Goal: Task Accomplishment & Management: Use online tool/utility

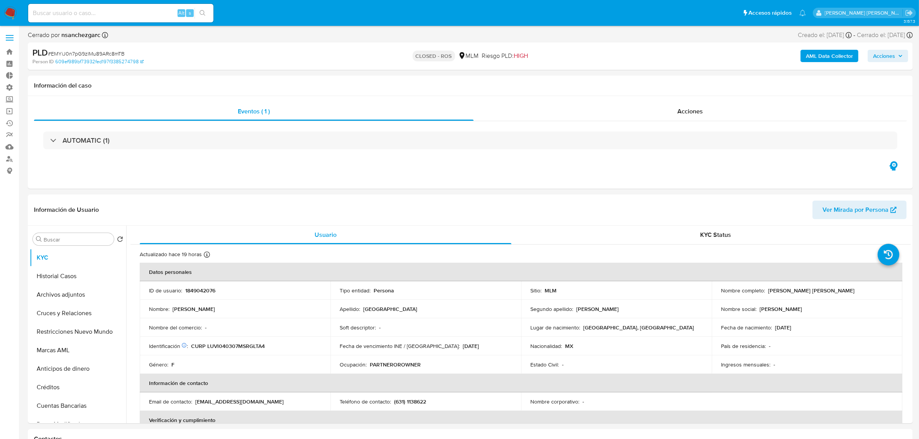
select select "10"
click at [74, 294] on button "Archivos adjuntos" at bounding box center [75, 295] width 90 height 19
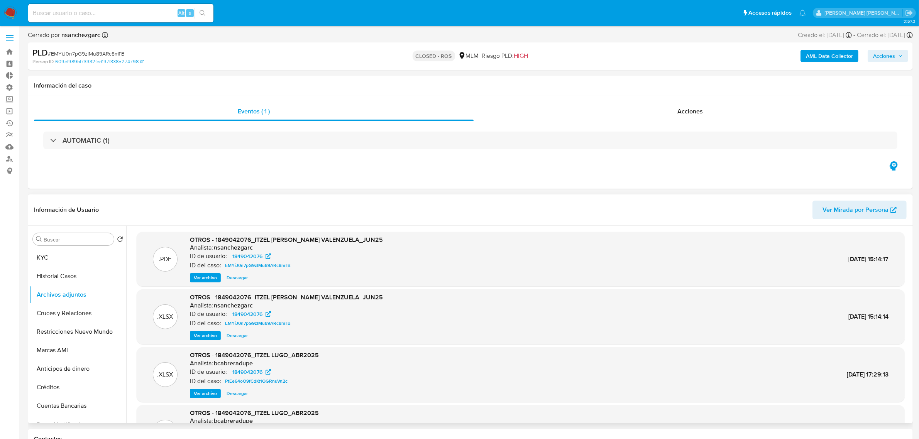
click at [208, 278] on span "Ver archivo" at bounding box center [205, 278] width 23 height 8
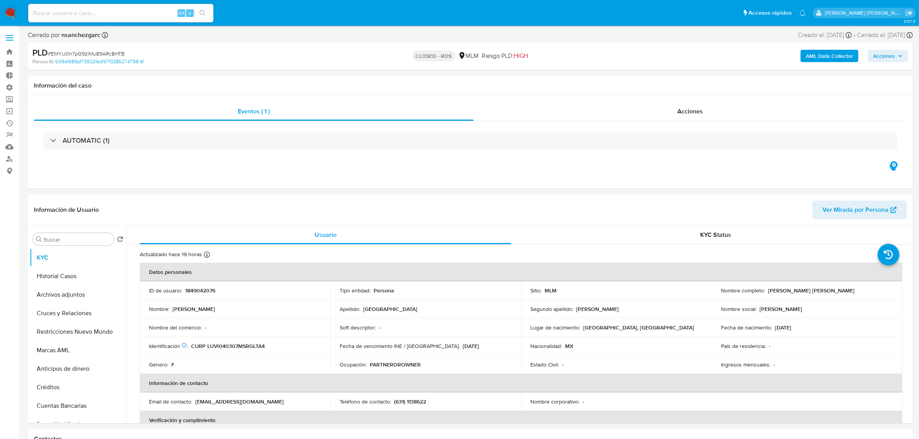
select select "10"
click at [61, 293] on button "Archivos adjuntos" at bounding box center [75, 295] width 90 height 19
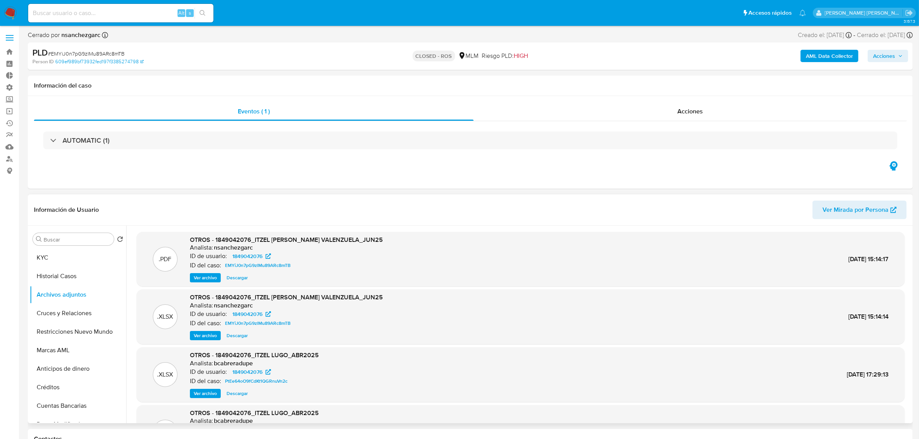
click at [206, 279] on span "Ver archivo" at bounding box center [205, 278] width 23 height 8
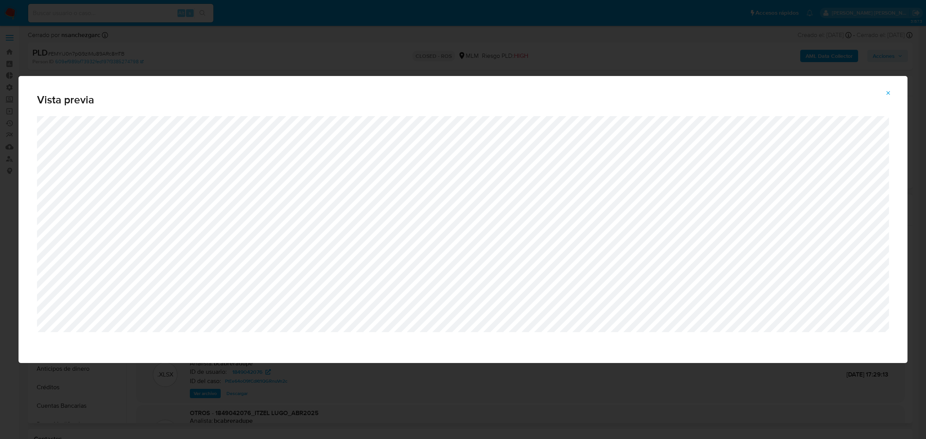
click at [884, 91] on button "Attachment preview" at bounding box center [888, 93] width 17 height 12
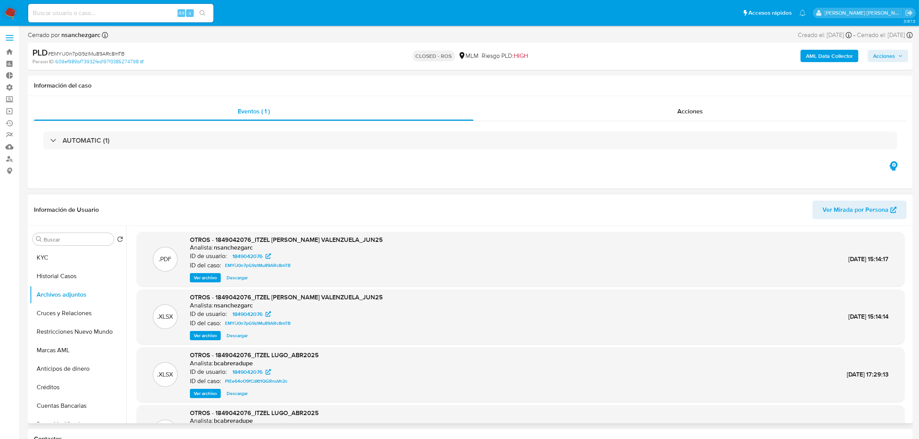
click at [73, 15] on input at bounding box center [120, 13] width 185 height 10
paste input "gbYziLp5foCcPZ5wlxAxJEcU"
type input "gbYziLp5foCcPZ5wlxAxJEcU"
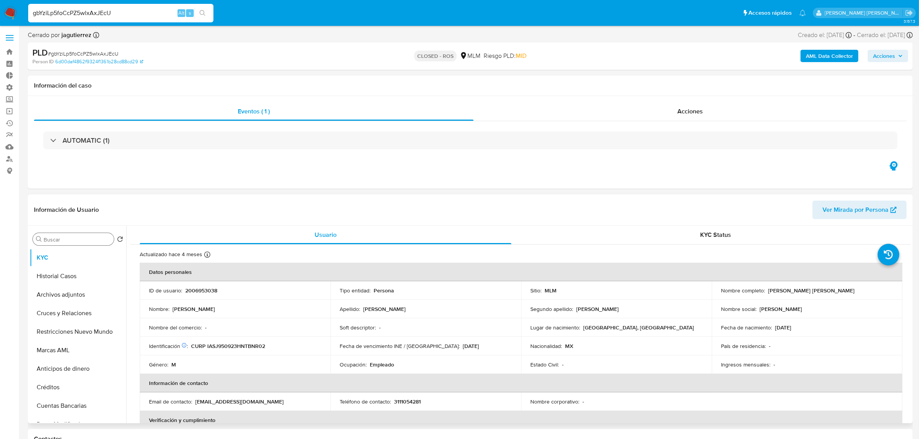
select select "10"
click at [68, 293] on button "Archivos adjuntos" at bounding box center [75, 295] width 90 height 19
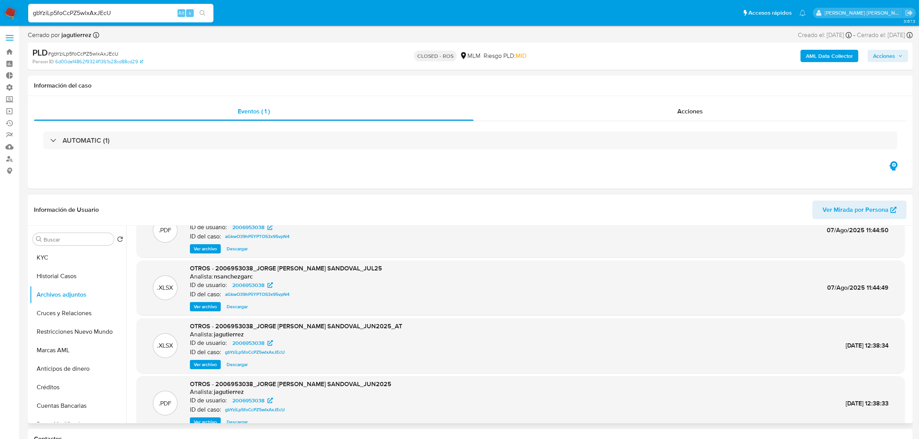
scroll to position [43, 0]
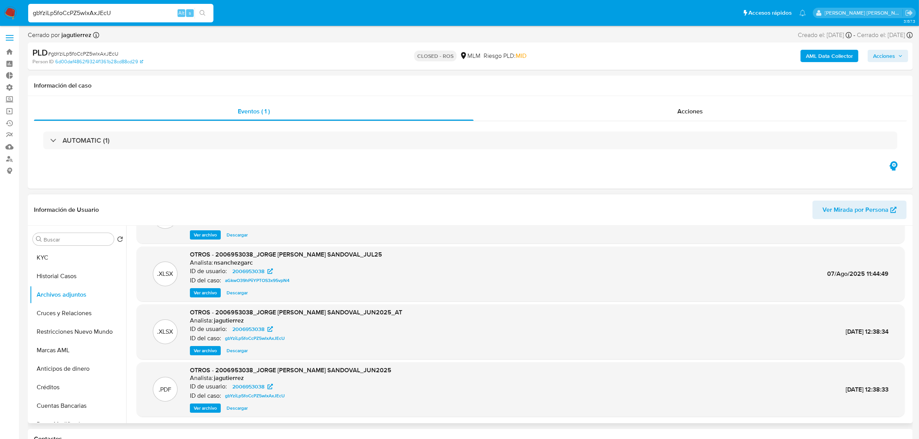
click at [200, 409] on span "Ver archivo" at bounding box center [205, 408] width 23 height 8
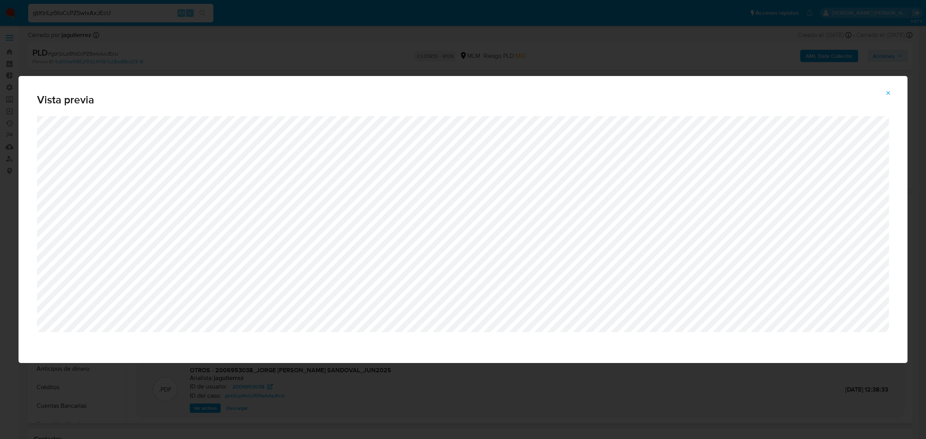
click at [891, 91] on icon "Attachment preview" at bounding box center [888, 93] width 6 height 6
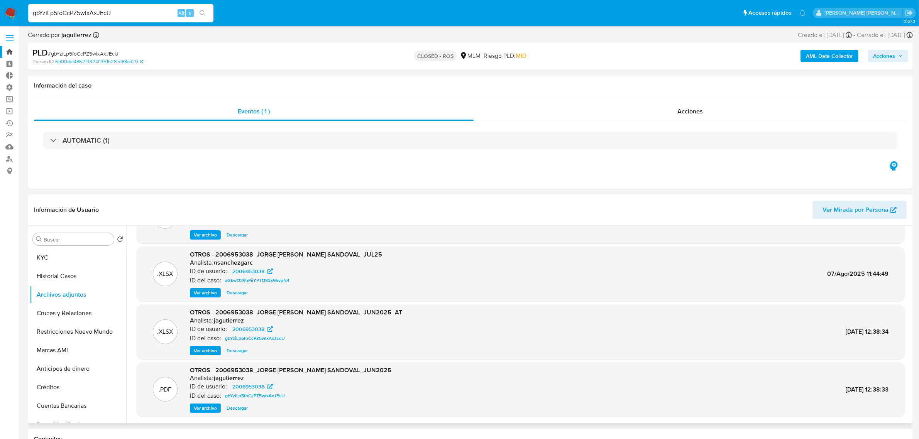
click at [8, 51] on link "Bandeja" at bounding box center [46, 52] width 92 height 12
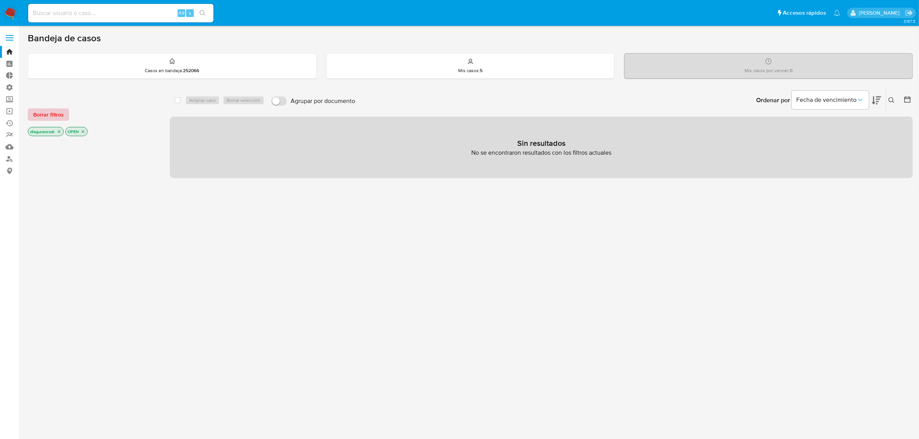
click at [48, 116] on span "Borrar filtros" at bounding box center [48, 114] width 30 height 11
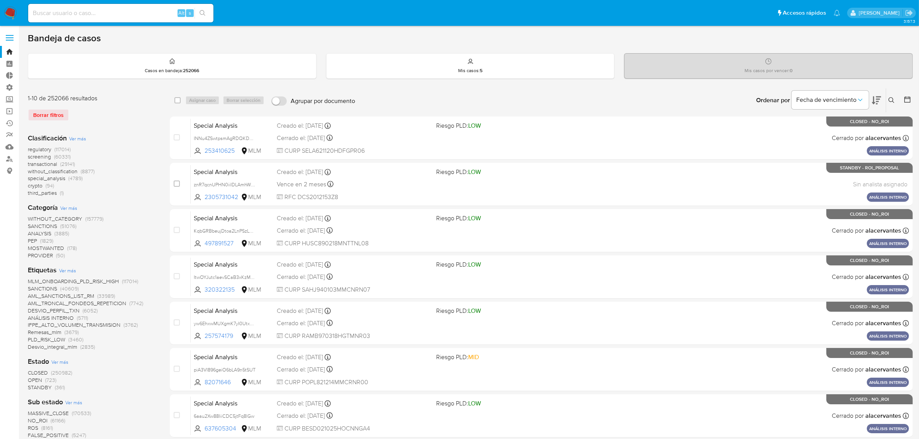
click at [50, 158] on span "screening" at bounding box center [39, 157] width 23 height 8
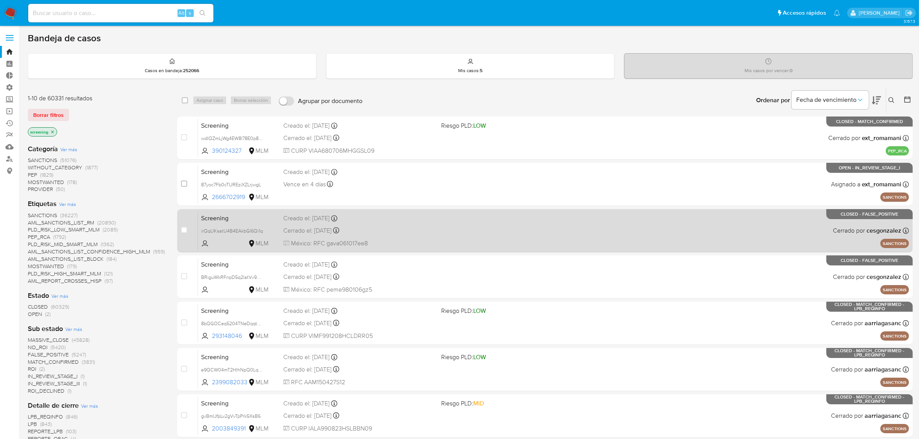
click at [495, 242] on div "Screening irQqUKsatU4B4EAkbGl6Qi1q MLM Creado el: 31/08/2025 Creado el: 31/08/2…" at bounding box center [553, 230] width 711 height 39
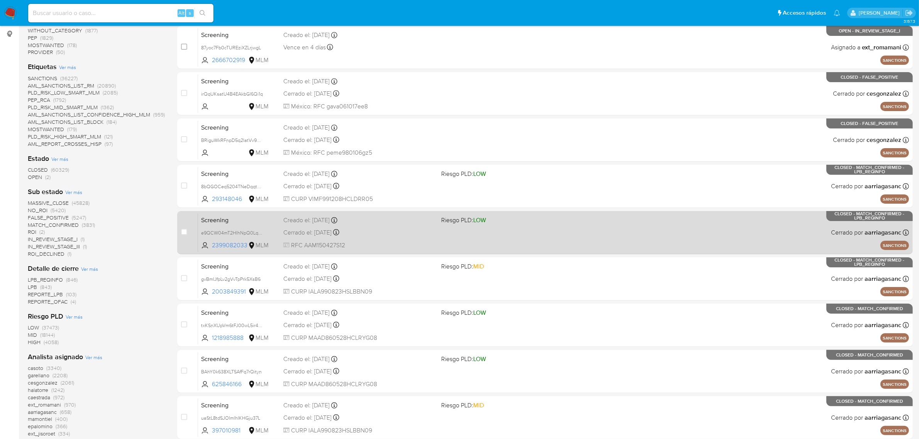
scroll to position [193, 0]
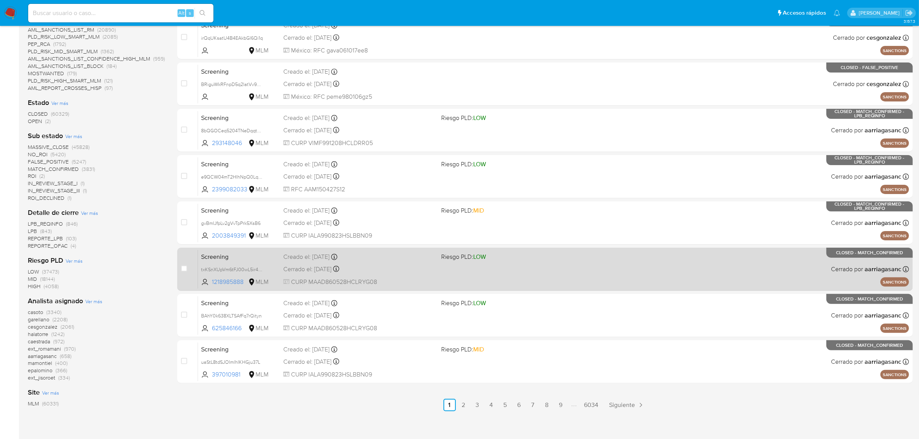
click at [550, 282] on div "Screening txKSnXUpVm6tFJ00wL5ir4e9 1218985888 MLM Riesgo PLD: LOW Creado el: 04…" at bounding box center [553, 269] width 711 height 39
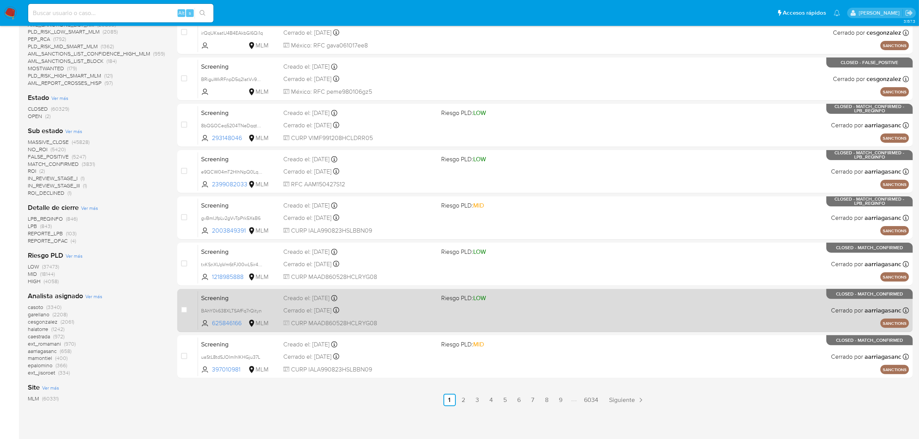
scroll to position [203, 0]
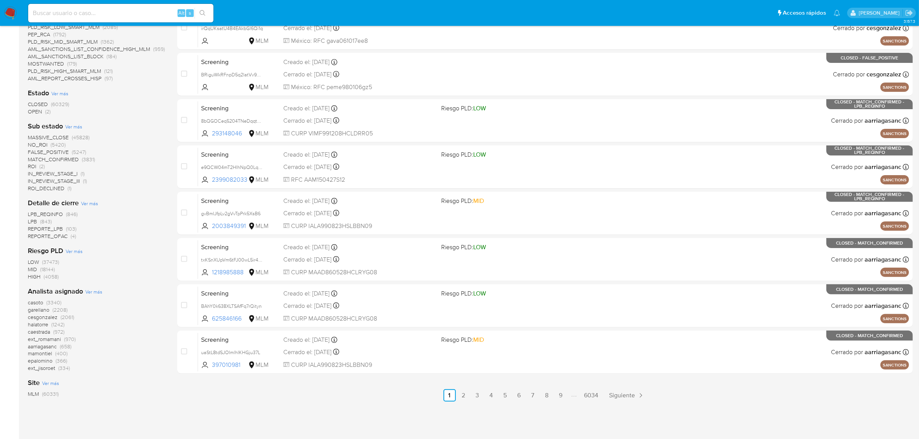
click at [43, 318] on span "cesgonzalez" at bounding box center [43, 317] width 30 height 8
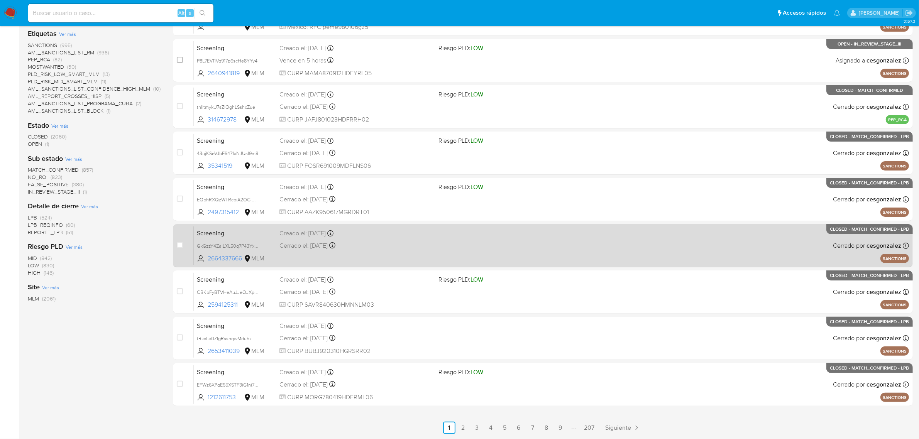
scroll to position [169, 0]
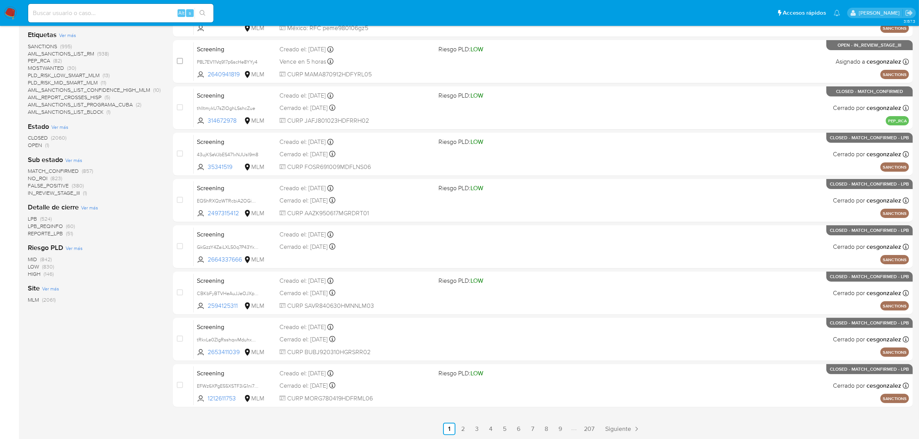
drag, startPoint x: 63, startPoint y: 168, endPoint x: 64, endPoint y: 164, distance: 3.9
click at [64, 164] on div "Sub estado Ver más MATCH_CONFIRMED (857) NO_ROI (823) FALSE_POSITIVE (380) IN_R…" at bounding box center [94, 176] width 133 height 42
click at [68, 172] on span "MATCH_CONFIRMED" at bounding box center [53, 171] width 51 height 8
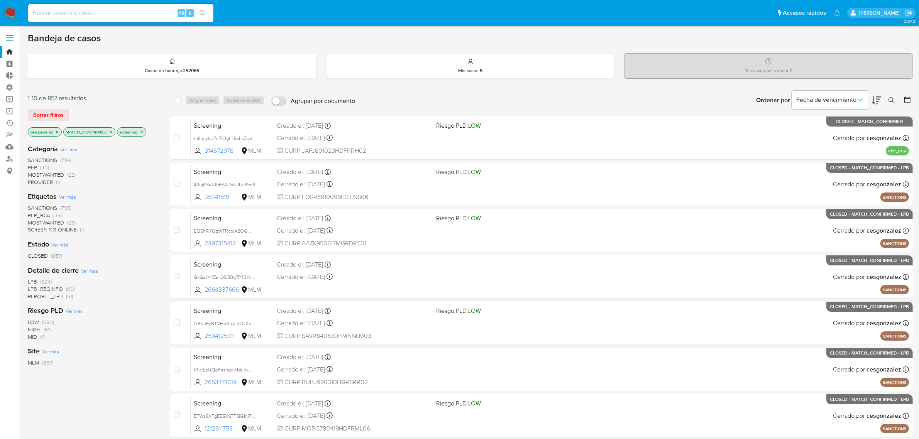
click at [58, 131] on icon "close-filter" at bounding box center [57, 132] width 5 height 5
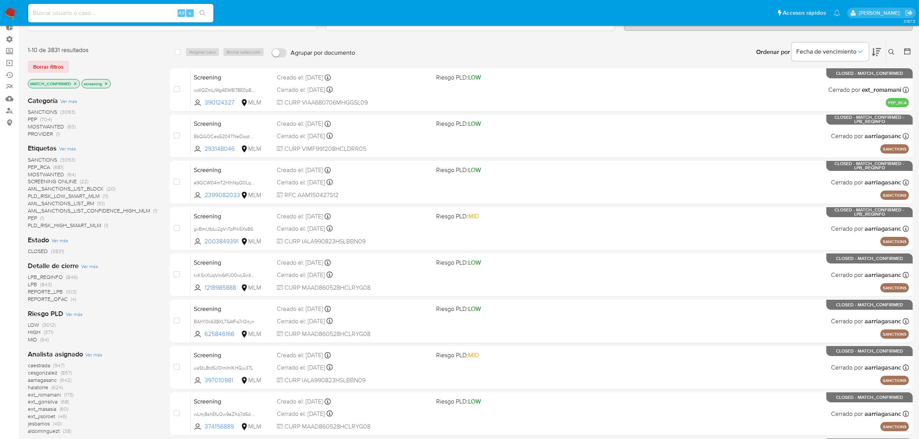
scroll to position [96, 0]
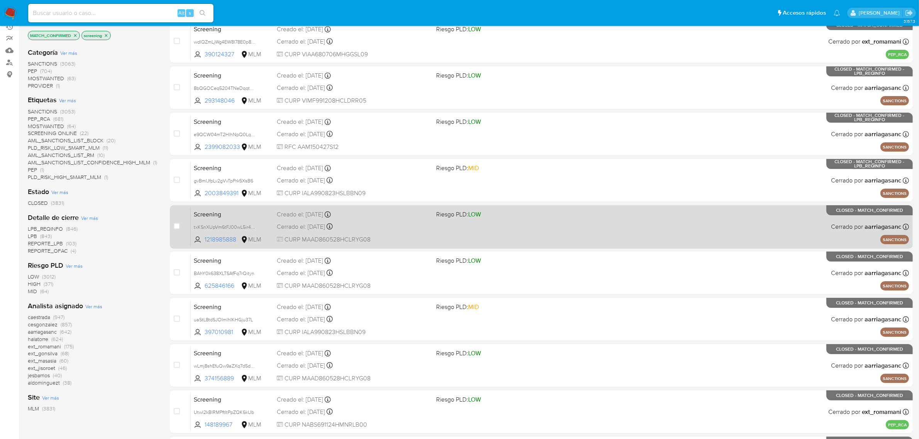
click at [634, 229] on div "Screening txKSnXUpVm6tFJ00wL5ir4e9 1218985888 MLM Riesgo PLD: LOW Creado el: 04…" at bounding box center [550, 226] width 718 height 39
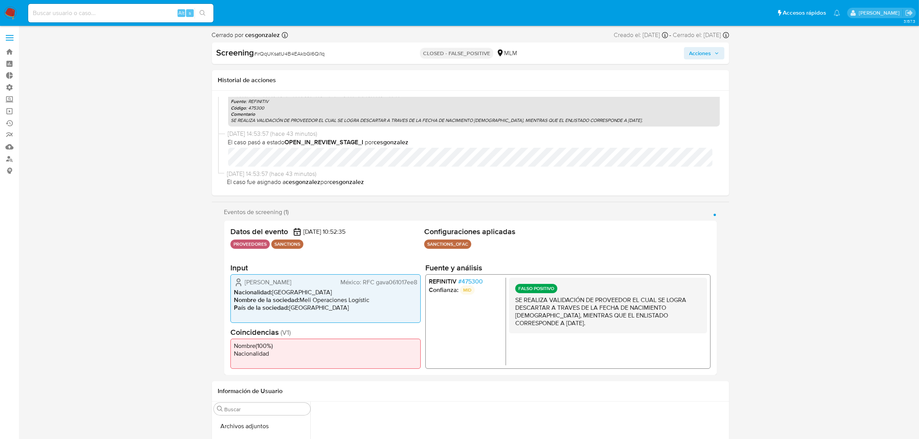
click at [711, 54] on span "Acciones" at bounding box center [704, 53] width 30 height 11
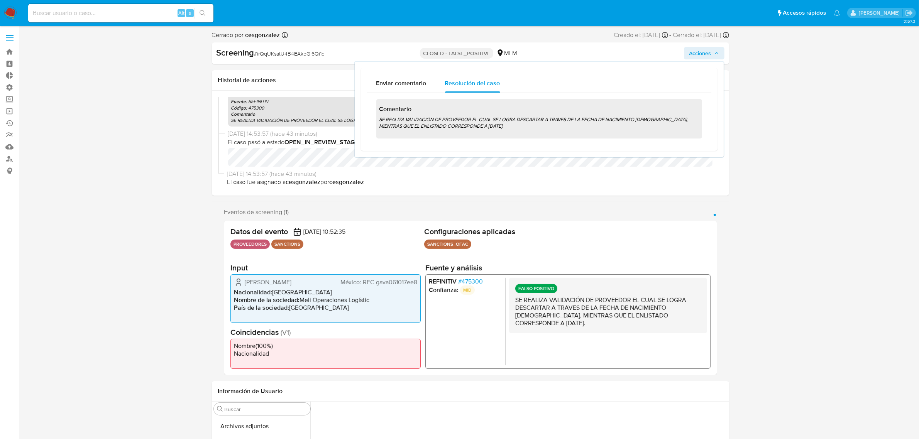
click at [719, 58] on button "Acciones" at bounding box center [704, 53] width 41 height 12
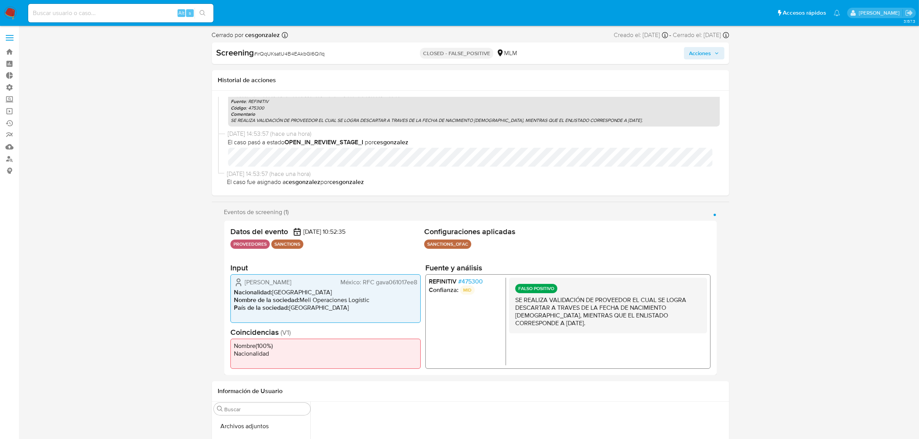
click at [707, 50] on span "Acciones" at bounding box center [700, 53] width 22 height 12
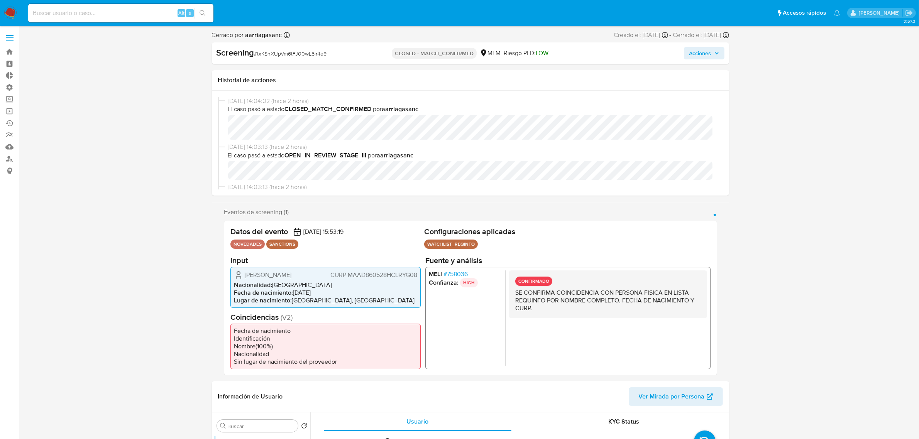
select select "10"
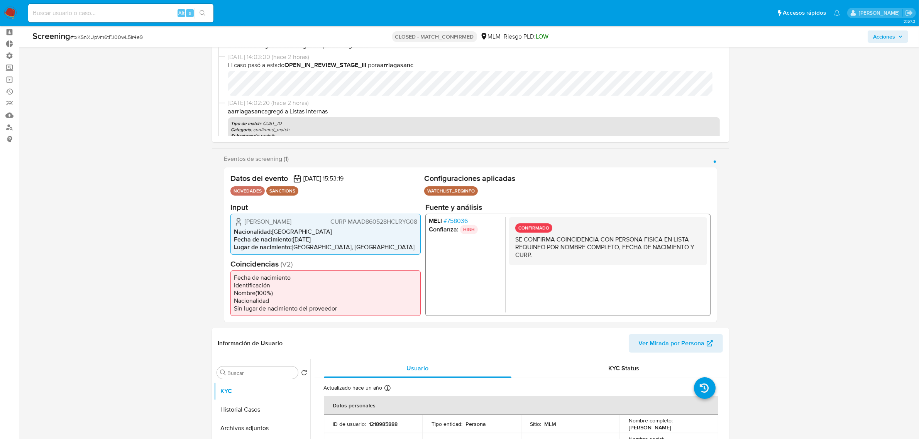
scroll to position [48, 0]
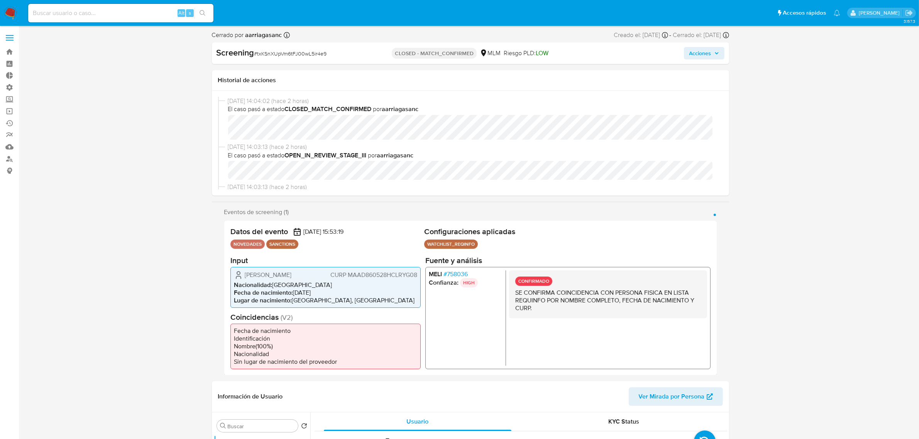
select select "10"
